Goal: Information Seeking & Learning: Learn about a topic

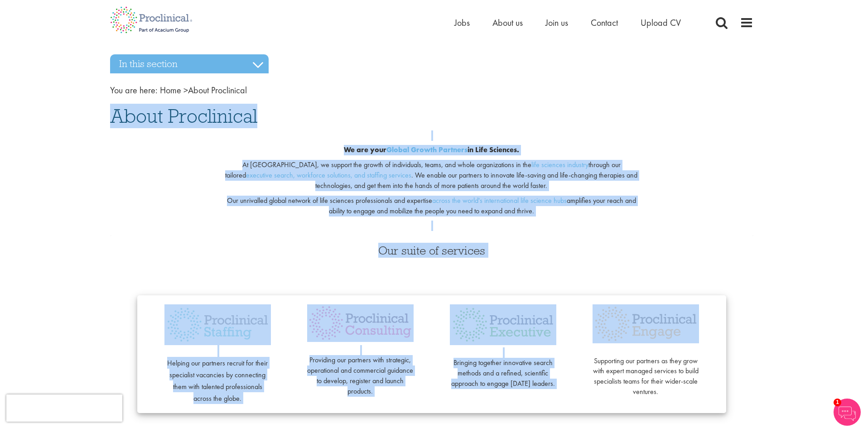
drag, startPoint x: 557, startPoint y: 169, endPoint x: 684, endPoint y: 277, distance: 166.2
click at [662, 253] on h3 "Our suite of services" at bounding box center [431, 251] width 643 height 12
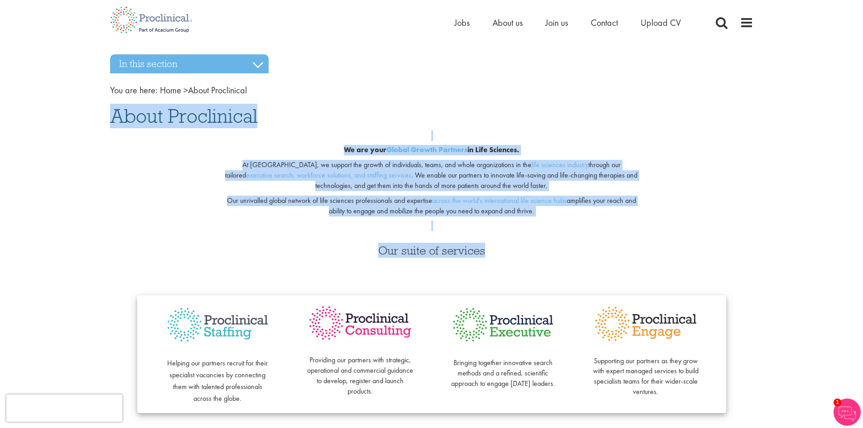
drag, startPoint x: 344, startPoint y: 98, endPoint x: 311, endPoint y: 88, distance: 34.0
click at [311, 88] on nav "You are here: Home > About Proclinical" at bounding box center [431, 90] width 643 height 13
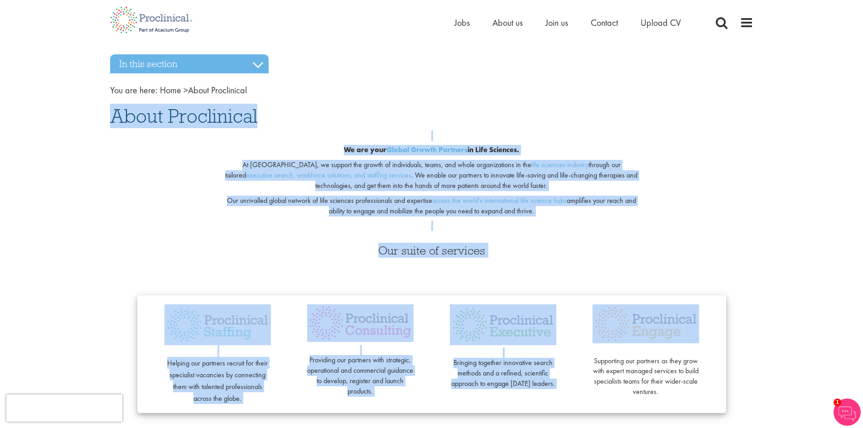
drag, startPoint x: 685, startPoint y: 254, endPoint x: 708, endPoint y: 263, distance: 24.8
click at [708, 263] on div "Our suite of services Helping our partners recruit for their specialist vacanci…" at bounding box center [431, 336] width 657 height 200
